Goal: Transaction & Acquisition: Purchase product/service

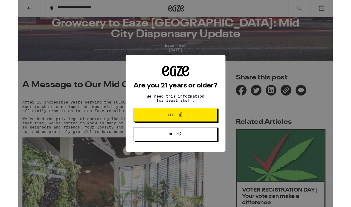
scroll to position [118, 0]
click at [208, 132] on button "Yes" at bounding box center [175, 127] width 93 height 15
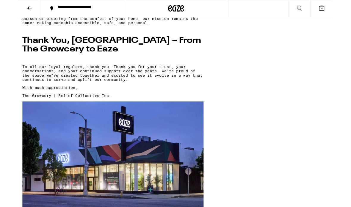
scroll to position [571, 0]
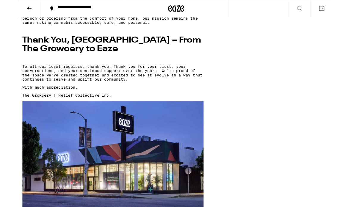
click at [13, 6] on icon at bounding box center [12, 9] width 7 height 7
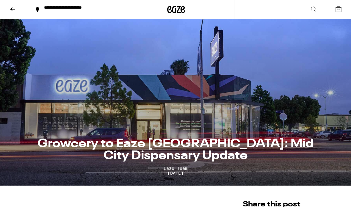
click at [68, 7] on div "**********" at bounding box center [75, 9] width 68 height 8
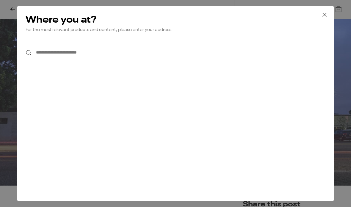
click at [323, 13] on icon at bounding box center [324, 14] width 9 height 9
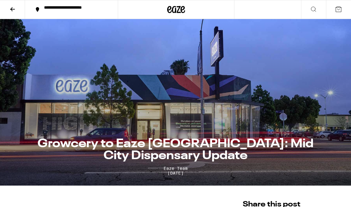
click at [10, 17] on button at bounding box center [12, 9] width 25 height 19
